Goal: Contribute content: Add original content to the website for others to see

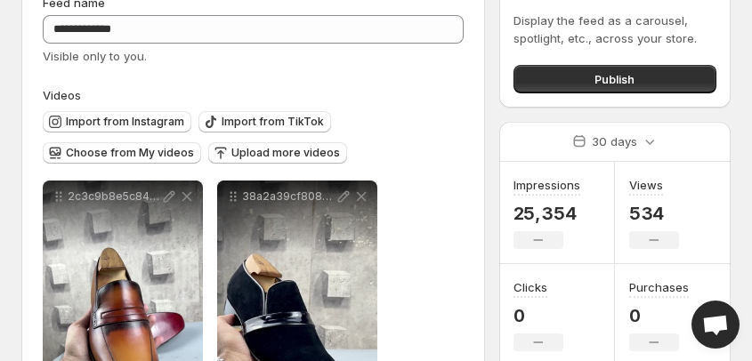
scroll to position [71, 0]
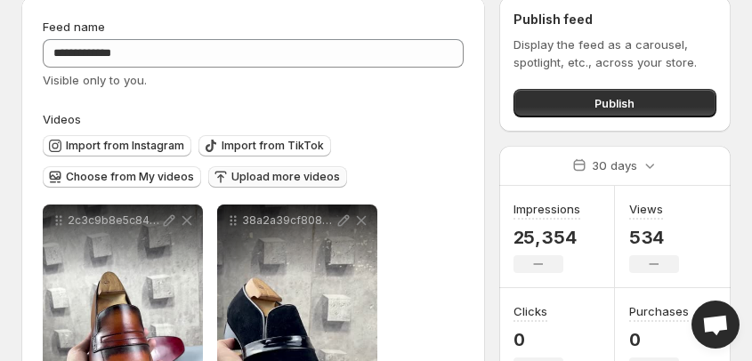
click at [264, 179] on span "Upload more videos" at bounding box center [285, 177] width 109 height 14
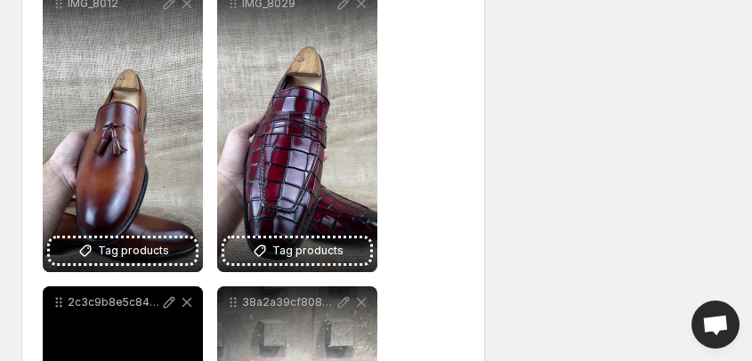
scroll to position [641, 0]
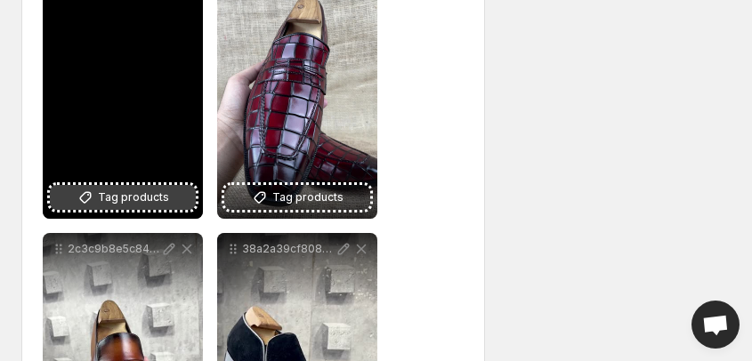
click at [121, 203] on span "Tag products" at bounding box center [133, 198] width 71 height 18
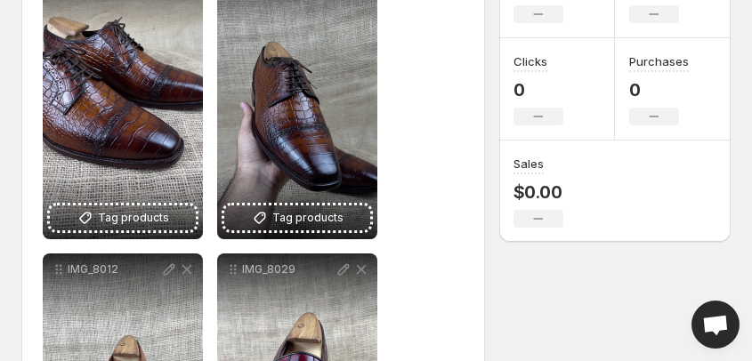
scroll to position [285, 0]
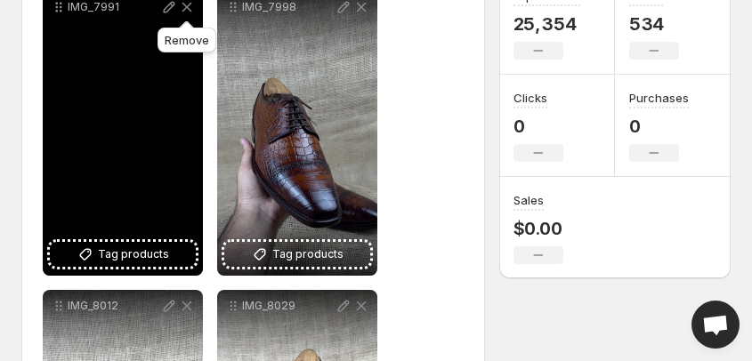
click at [187, 8] on icon at bounding box center [187, 7] width 10 height 9
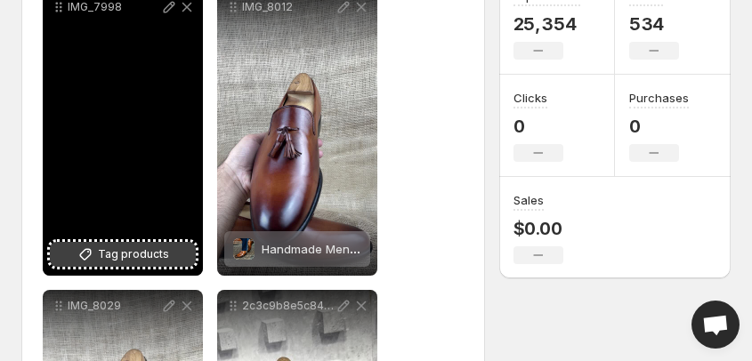
click at [120, 255] on span "Tag products" at bounding box center [133, 255] width 71 height 18
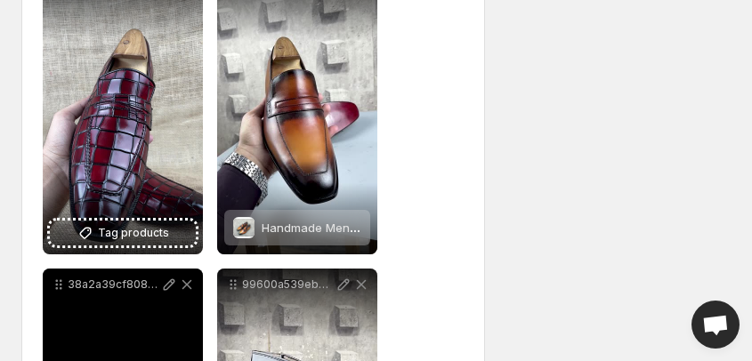
scroll to position [641, 0]
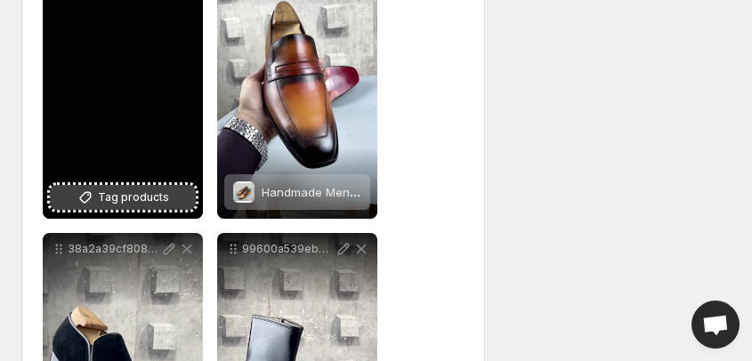
click at [117, 197] on span "Tag products" at bounding box center [133, 198] width 71 height 18
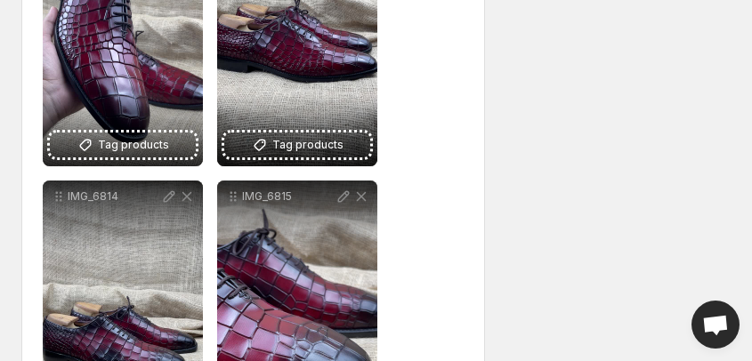
scroll to position [3133, 0]
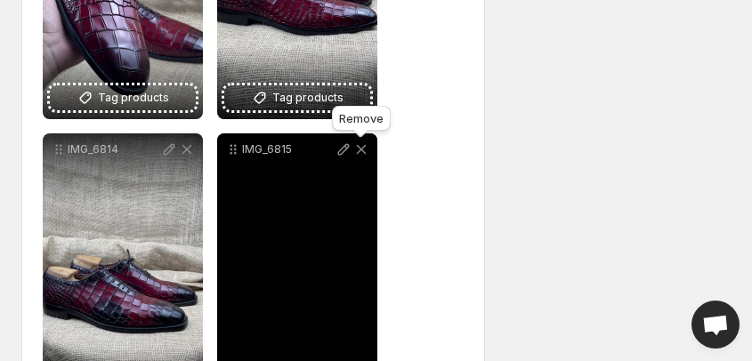
click at [363, 150] on icon at bounding box center [361, 150] width 18 height 18
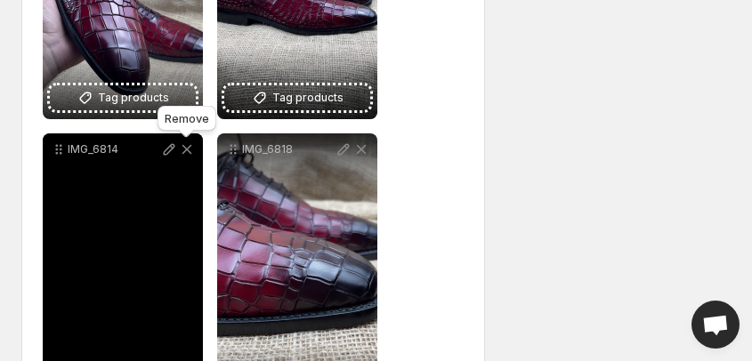
click at [189, 151] on icon at bounding box center [187, 150] width 18 height 18
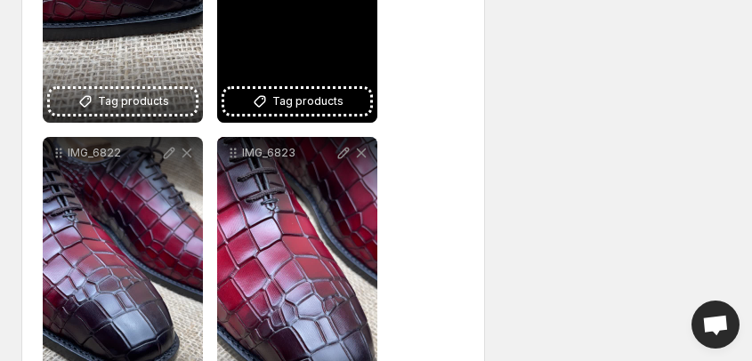
scroll to position [3489, 0]
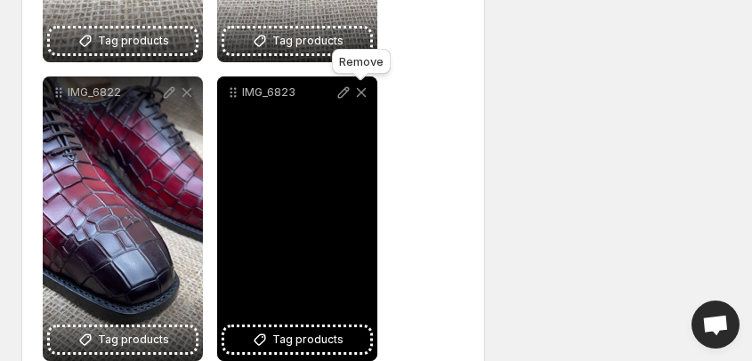
click at [359, 95] on icon at bounding box center [362, 93] width 10 height 10
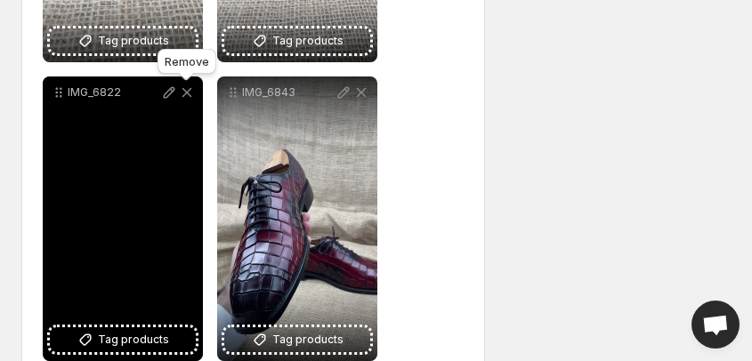
click at [185, 95] on icon at bounding box center [187, 93] width 10 height 10
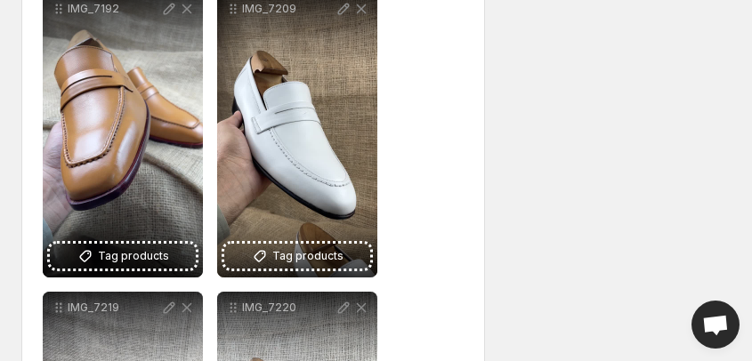
scroll to position [4771, 0]
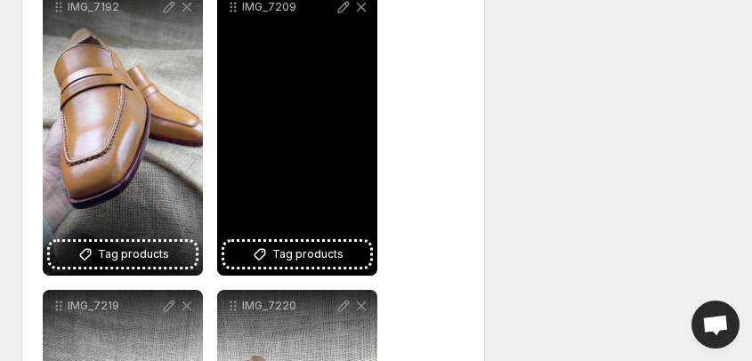
click at [301, 138] on div "IMG_7209" at bounding box center [297, 133] width 160 height 285
drag, startPoint x: 287, startPoint y: 112, endPoint x: 270, endPoint y: 135, distance: 28.7
click at [270, 135] on div "IMG_7209" at bounding box center [297, 133] width 160 height 285
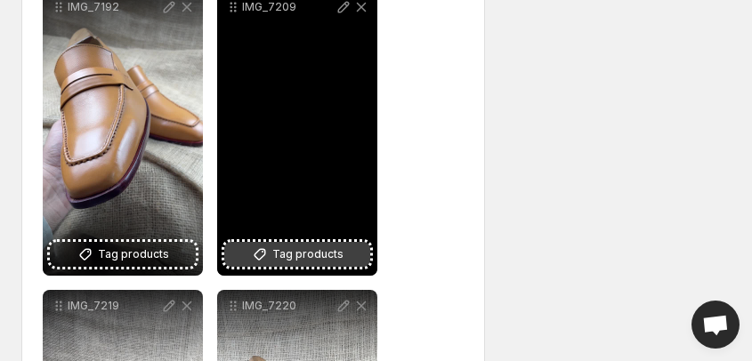
click at [297, 255] on span "Tag products" at bounding box center [307, 255] width 71 height 18
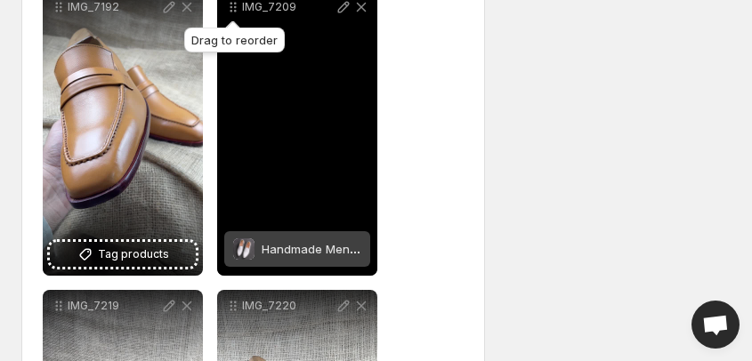
click at [236, 15] on icon at bounding box center [233, 7] width 18 height 18
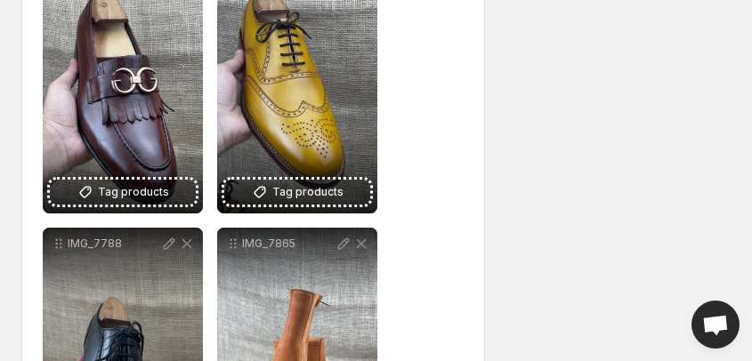
scroll to position [7263, 0]
